Goal: Transaction & Acquisition: Obtain resource

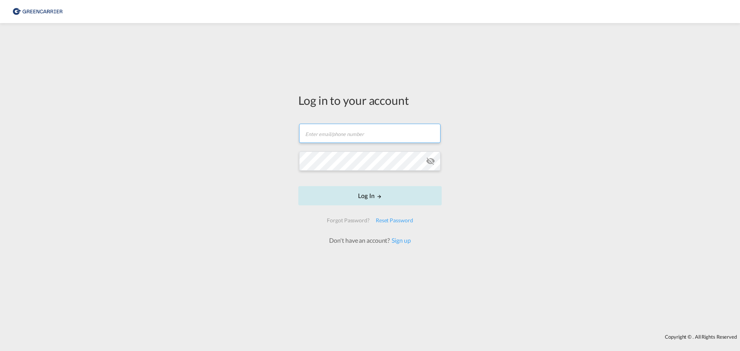
type input "[EMAIL_ADDRESS][DOMAIN_NAME]"
click at [386, 194] on button "Log In" at bounding box center [369, 195] width 143 height 19
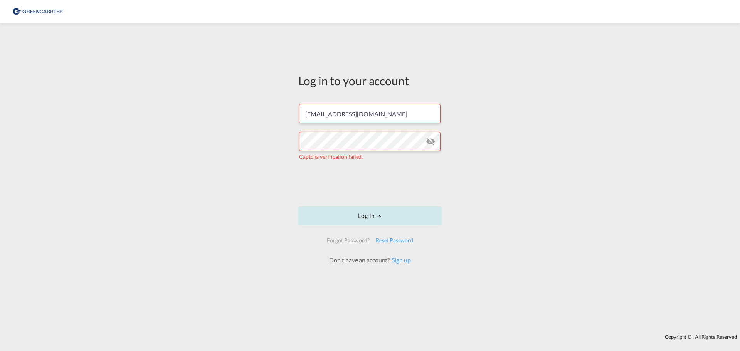
click at [373, 217] on button "Log In" at bounding box center [369, 215] width 143 height 19
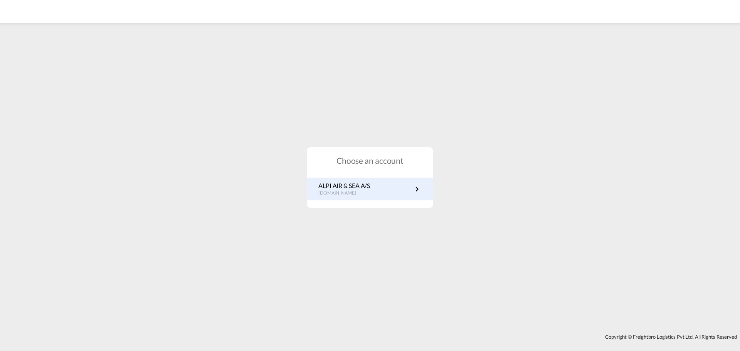
click at [387, 189] on link "ALPI AIR & SEA A/S [DOMAIN_NAME]" at bounding box center [370, 189] width 103 height 15
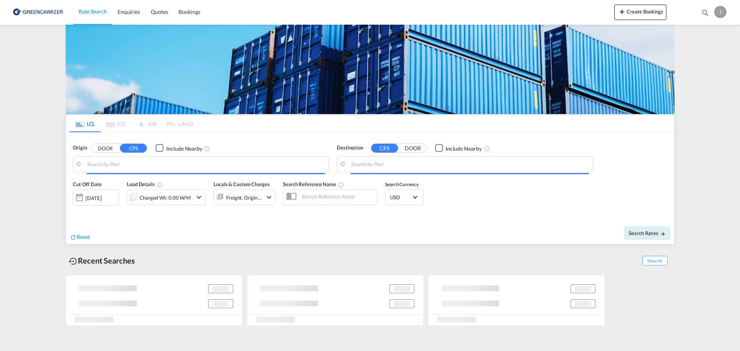
type input "DK-5471, Ejlby, Ejlskov, Farstrup, Gamby, Hårslev, Hårslev Mark, Hemmerslev, Hi…"
type input "Santiago, CLSCL"
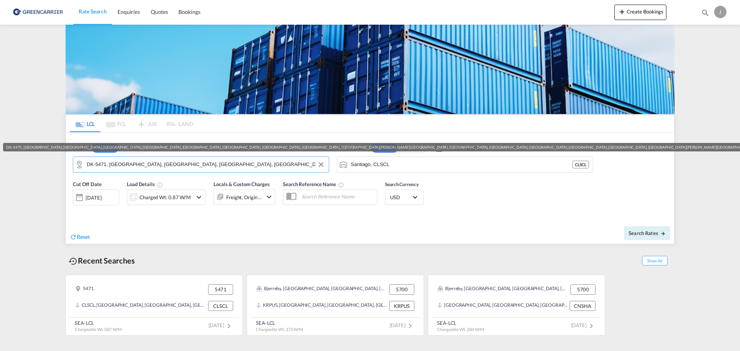
click at [183, 167] on input "DK-5471, Ejlby, Ejlskov, Farstrup, Gamby, Hårslev, Hårslev Mark, Hemmerslev, Hi…" at bounding box center [206, 165] width 238 height 12
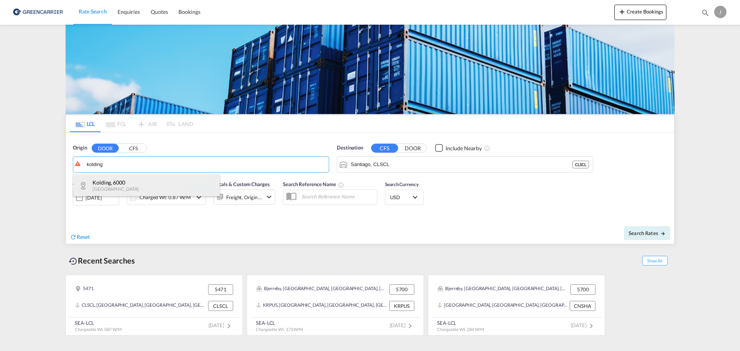
click at [124, 184] on div "Kolding , 6000 Denmark DK-6000" at bounding box center [146, 185] width 147 height 23
type input "DK-6000, Kolding"
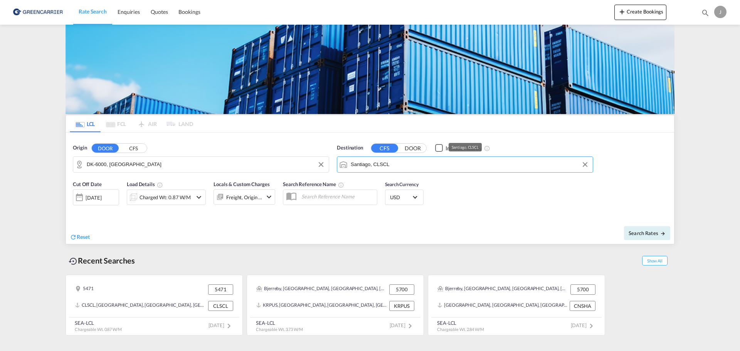
click at [424, 163] on input "Santiago, CLSCL" at bounding box center [470, 165] width 238 height 12
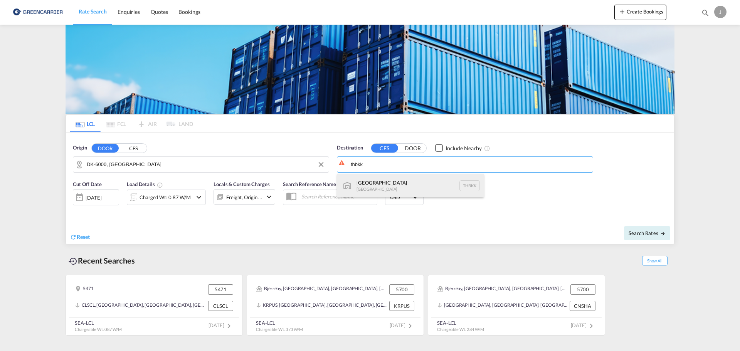
click at [360, 184] on div "Bangkok Thailand THBKK" at bounding box center [410, 185] width 147 height 23
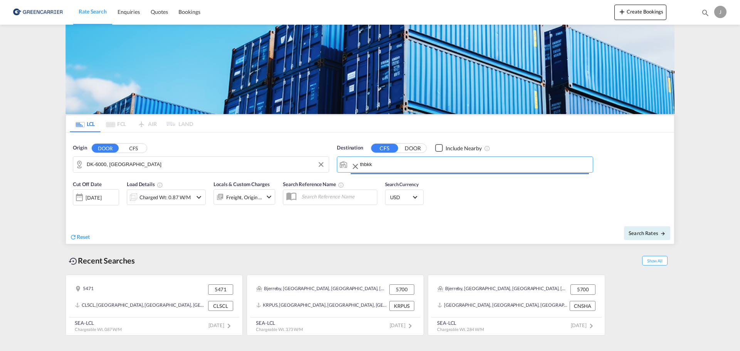
type input "Bangkok, THBKK"
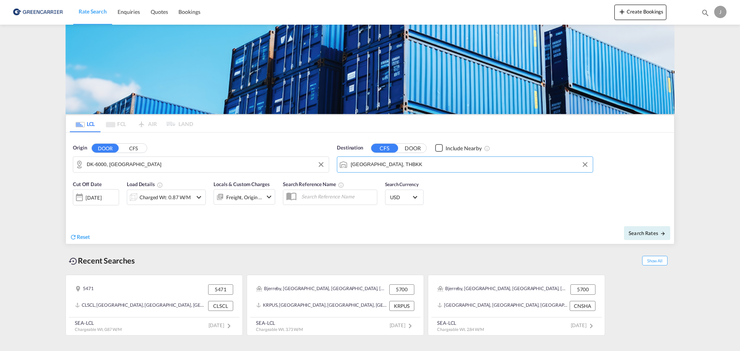
click at [193, 199] on div "Charged Wt: 0.87 W/M" at bounding box center [166, 197] width 79 height 15
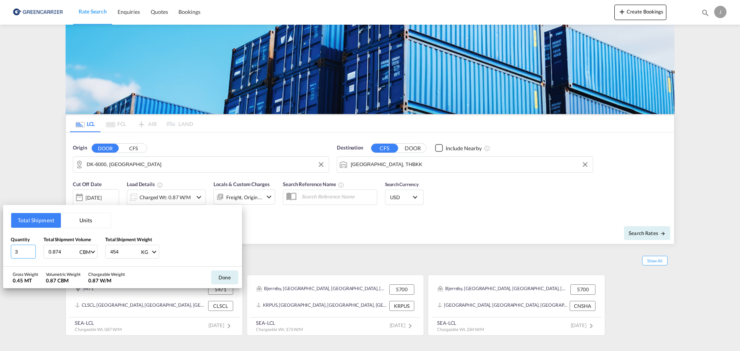
type input "3"
click at [30, 251] on input "3" at bounding box center [23, 252] width 25 height 14
type input "1"
type input "190"
type input "2.3"
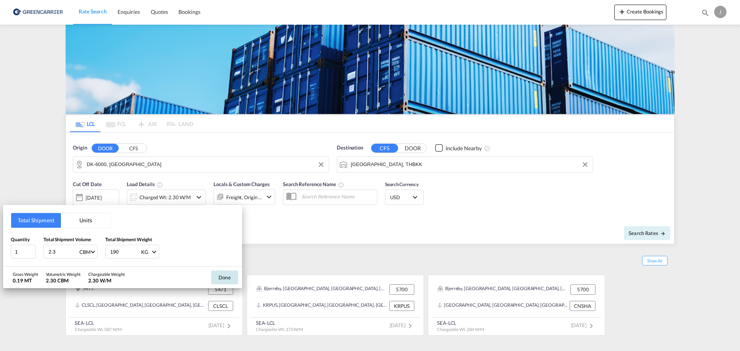
click at [222, 276] on button "Done" at bounding box center [224, 278] width 27 height 14
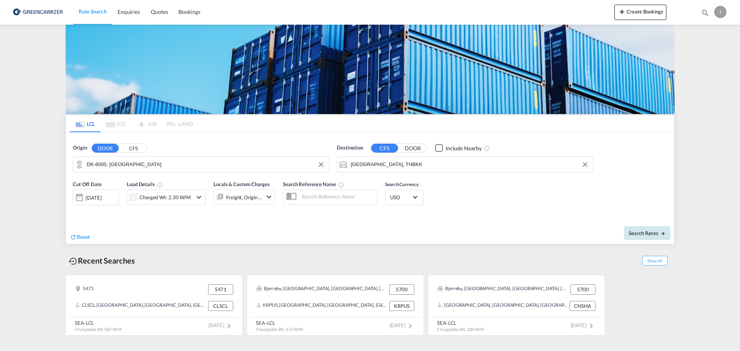
click at [649, 233] on span "Search Rates" at bounding box center [647, 233] width 37 height 6
type input "6000 to THBKK / 14 Oct 2025"
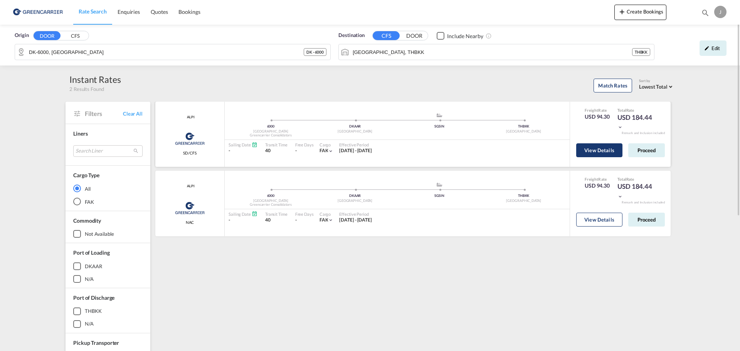
click at [593, 150] on button "View Details" at bounding box center [600, 150] width 46 height 14
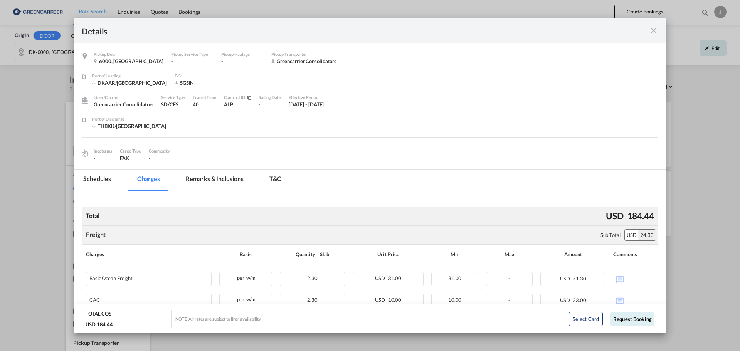
click at [656, 32] on md-icon "icon-close fg-AAA8AD m-0 cursor" at bounding box center [653, 30] width 9 height 9
